Goal: Information Seeking & Learning: Learn about a topic

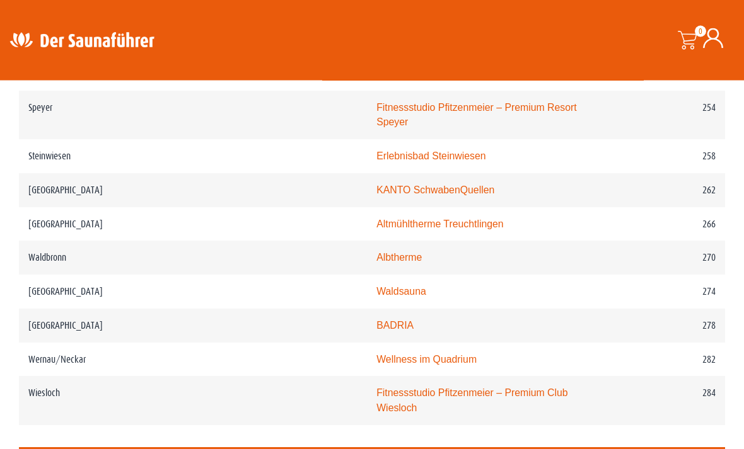
scroll to position [2859, 0]
click at [376, 320] on link "BADRIA" at bounding box center [394, 325] width 37 height 11
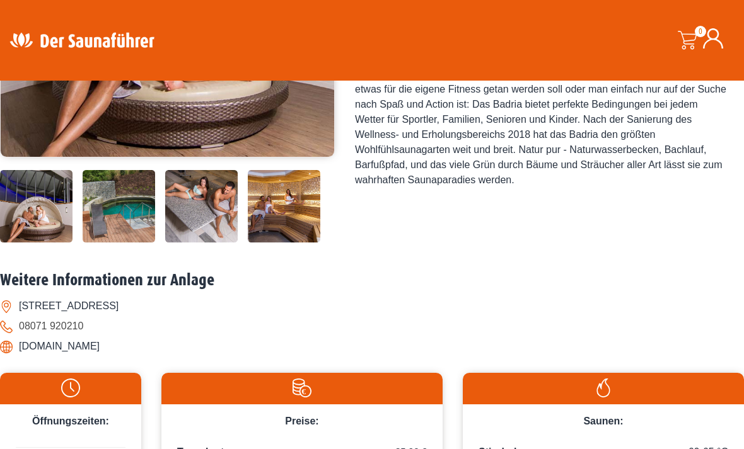
scroll to position [321, 0]
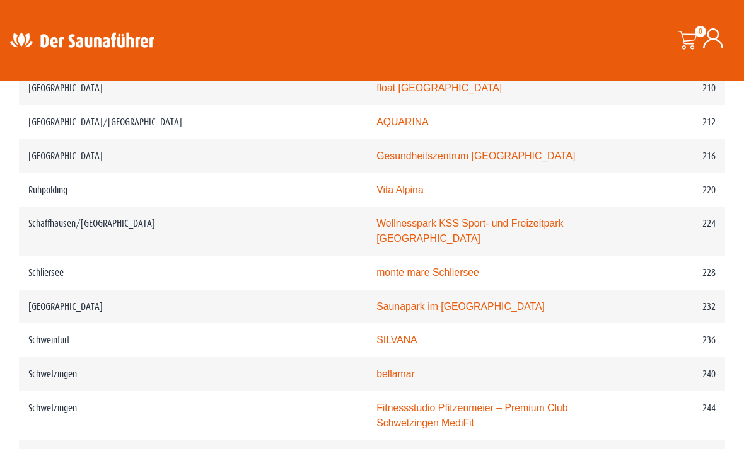
scroll to position [2460, 0]
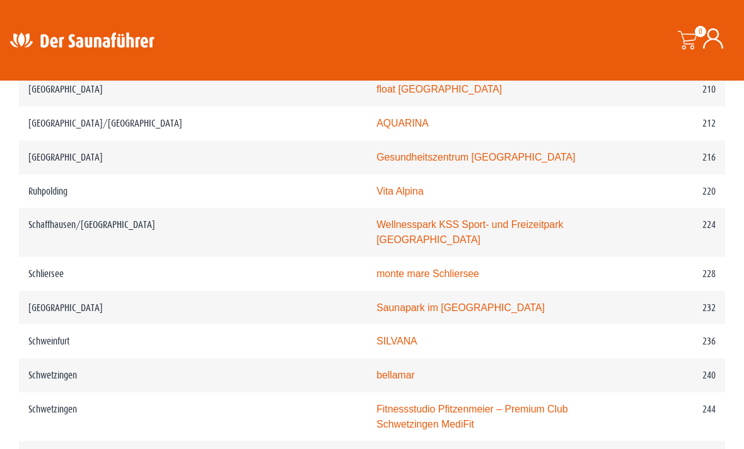
click at [376, 268] on link "monte mare Schliersee" at bounding box center [427, 273] width 103 height 11
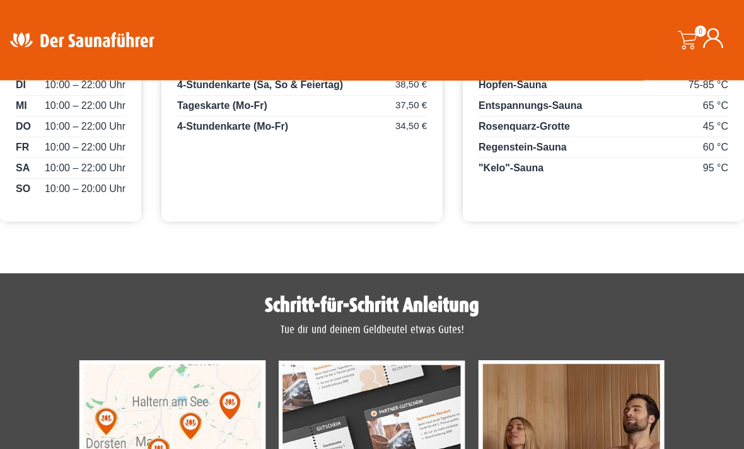
scroll to position [718, 0]
